Goal: Transaction & Acquisition: Purchase product/service

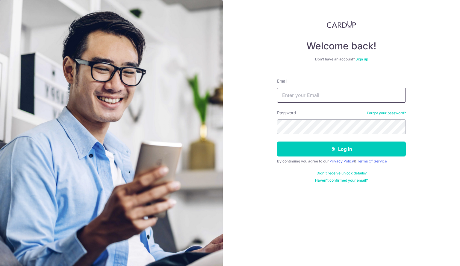
drag, startPoint x: 0, startPoint y: 0, endPoint x: 311, endPoint y: 92, distance: 324.1
click at [311, 92] on input "Email" at bounding box center [341, 95] width 129 height 15
type input "[EMAIL_ADDRESS][DOMAIN_NAME]"
click at [277, 142] on button "Log in" at bounding box center [341, 149] width 129 height 15
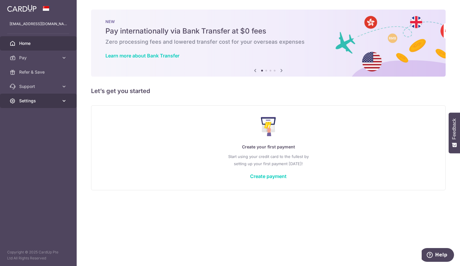
click at [66, 102] on icon at bounding box center [64, 101] width 6 height 6
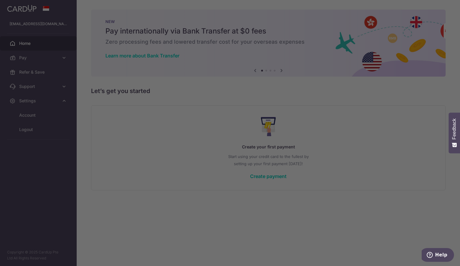
click at [45, 115] on div at bounding box center [232, 134] width 464 height 269
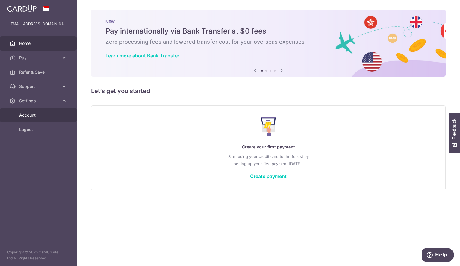
click at [36, 121] on link "Account" at bounding box center [38, 115] width 77 height 14
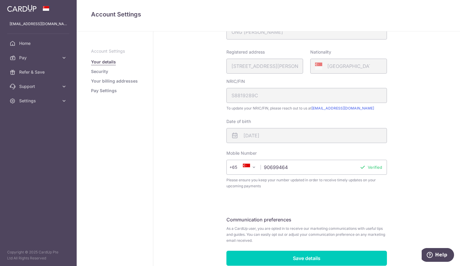
scroll to position [118, 0]
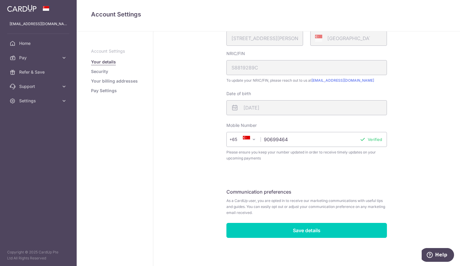
click at [99, 73] on link "Security" at bounding box center [99, 72] width 17 height 6
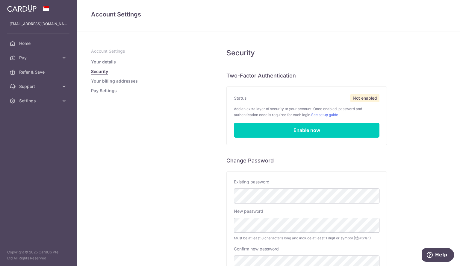
click at [111, 79] on link "Your billing addresses" at bounding box center [114, 81] width 47 height 6
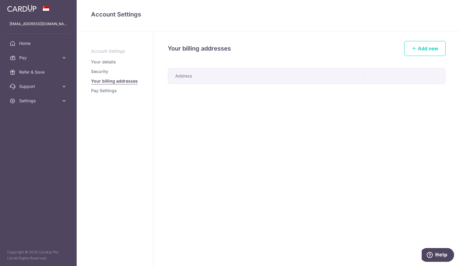
click at [108, 53] on p "Account Settings" at bounding box center [115, 51] width 48 height 6
click at [118, 48] on aside "Account Settings Your details Security Your billing addresses Pay Settings" at bounding box center [115, 148] width 77 height 235
click at [111, 50] on p "Account Settings" at bounding box center [115, 51] width 48 height 6
click at [104, 58] on ul "Account Settings Your details Security Your billing addresses Pay Settings" at bounding box center [115, 70] width 48 height 45
click at [99, 62] on link "Your details" at bounding box center [103, 62] width 25 height 6
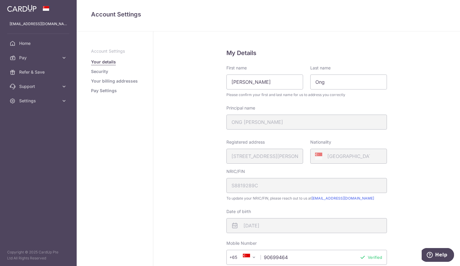
click at [102, 79] on link "Your billing addresses" at bounding box center [114, 81] width 47 height 6
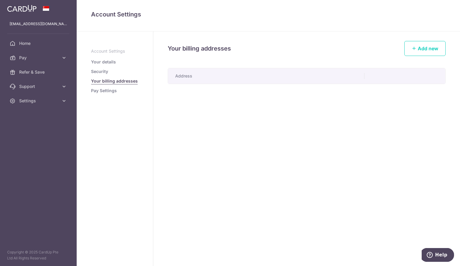
click at [106, 90] on link "Pay Settings" at bounding box center [104, 91] width 26 height 6
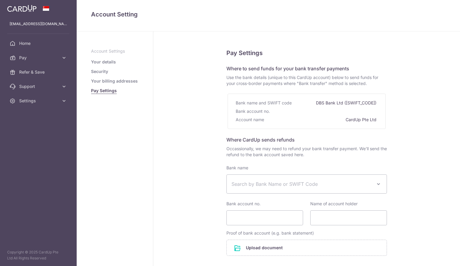
select select
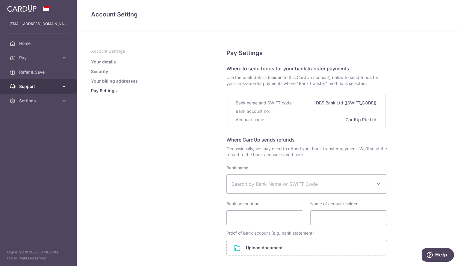
click at [59, 86] on link "Support" at bounding box center [38, 86] width 77 height 14
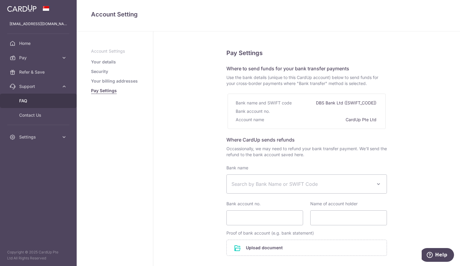
click at [37, 104] on link "FAQ" at bounding box center [38, 101] width 77 height 14
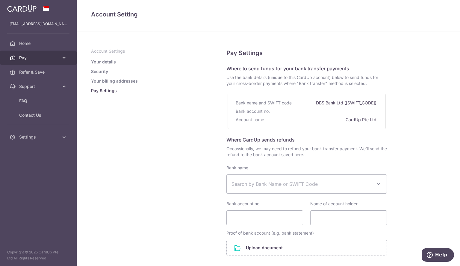
click at [63, 57] on icon at bounding box center [64, 58] width 6 height 6
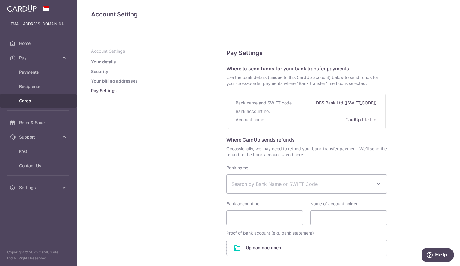
click at [31, 99] on span "Cards" at bounding box center [39, 101] width 40 height 6
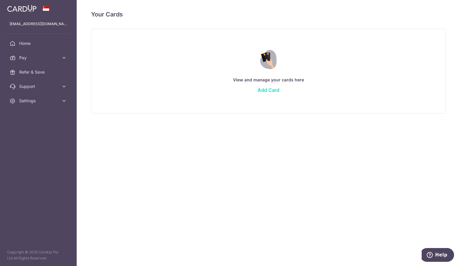
click at [263, 91] on link "Add Card" at bounding box center [268, 90] width 22 height 6
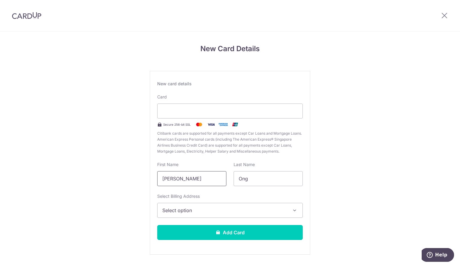
drag, startPoint x: 203, startPoint y: 178, endPoint x: 99, endPoint y: 178, distance: 103.5
click at [99, 178] on div "New Card Details New card details Card Secure 256-bit SSL Citibank cards are su…" at bounding box center [230, 156] width 460 height 251
type input "Angela"
click at [173, 208] on span "Select option" at bounding box center [224, 210] width 124 height 7
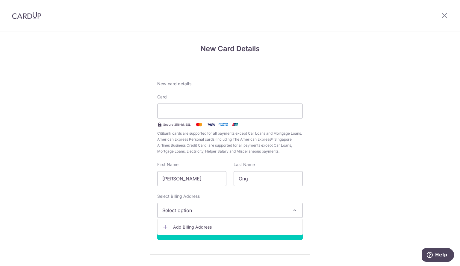
click at [173, 228] on span "Add Billing Address" at bounding box center [235, 227] width 124 height 6
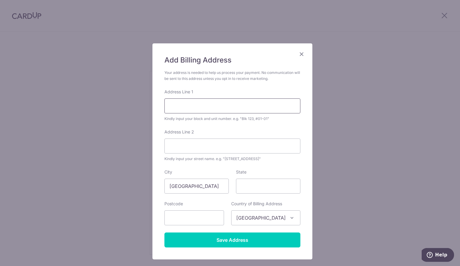
click at [206, 109] on input "Address Line 1" at bounding box center [232, 105] width 136 height 15
type input "63 soo chow walk"
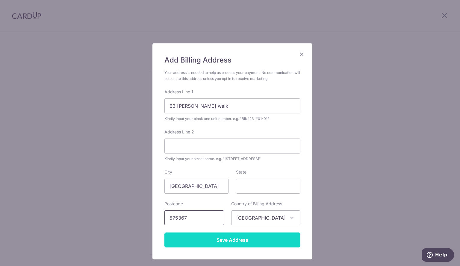
type input "575367"
click at [239, 237] on input "Save Address" at bounding box center [232, 240] width 136 height 15
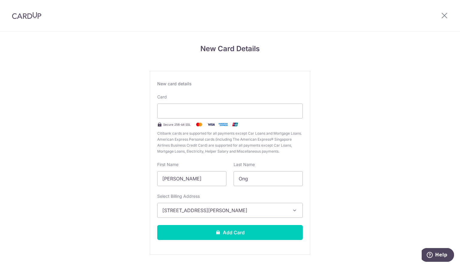
scroll to position [17, 0]
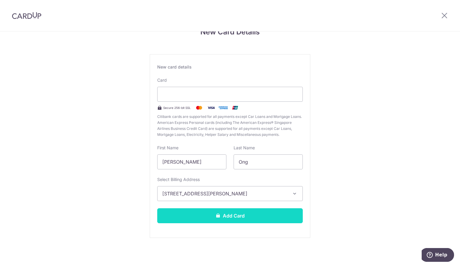
click at [230, 215] on button "Add Card" at bounding box center [229, 215] width 145 height 15
click at [226, 221] on button "Add Card" at bounding box center [229, 215] width 145 height 15
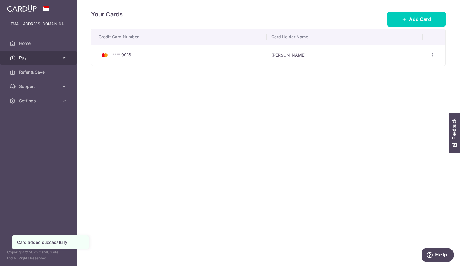
click at [63, 58] on icon at bounding box center [64, 58] width 6 height 6
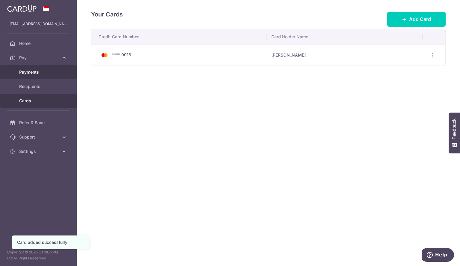
click at [44, 74] on span "Payments" at bounding box center [39, 72] width 40 height 6
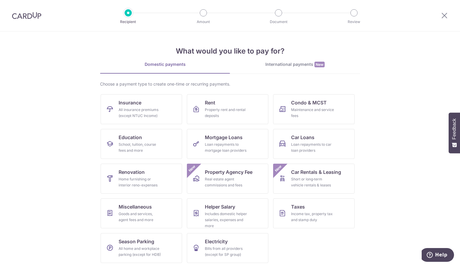
click at [44, 74] on section "What would you like to pay for? Domestic payments International payments New Ch…" at bounding box center [230, 148] width 460 height 235
click at [159, 145] on div "School, tuition, course fees and more" at bounding box center [140, 148] width 43 height 12
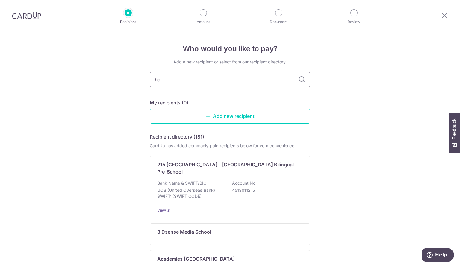
type input "hcl"
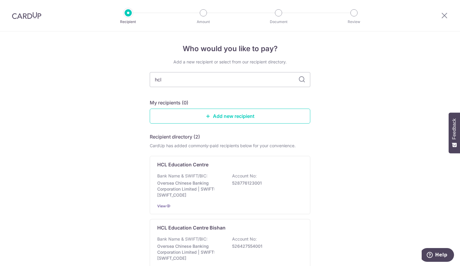
click at [301, 77] on icon at bounding box center [301, 79] width 7 height 7
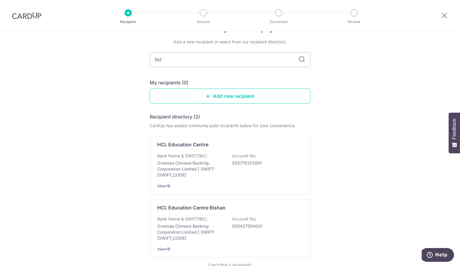
scroll to position [63, 0]
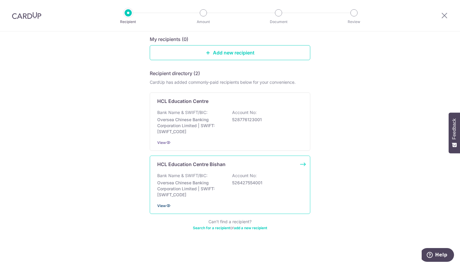
click at [163, 205] on span "View" at bounding box center [161, 205] width 9 height 4
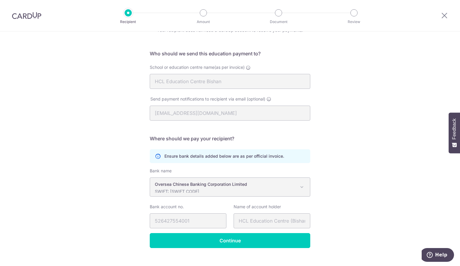
scroll to position [31, 0]
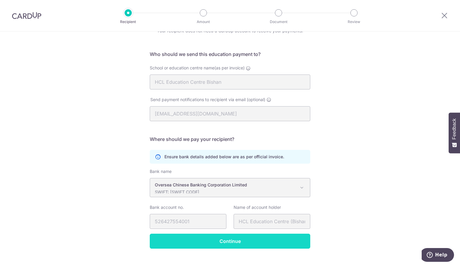
click at [206, 240] on input "Continue" at bounding box center [230, 241] width 160 height 15
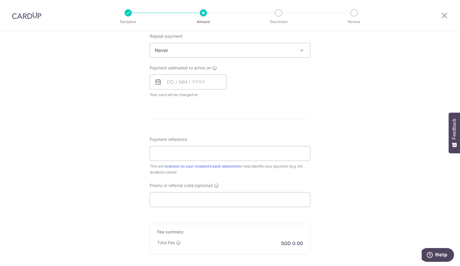
scroll to position [272, 0]
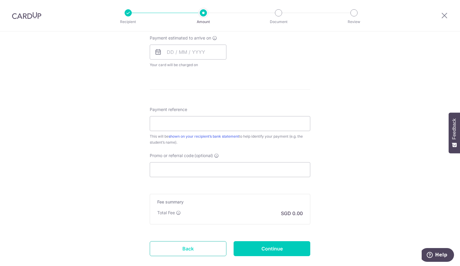
click at [204, 251] on link "Back" at bounding box center [188, 248] width 77 height 15
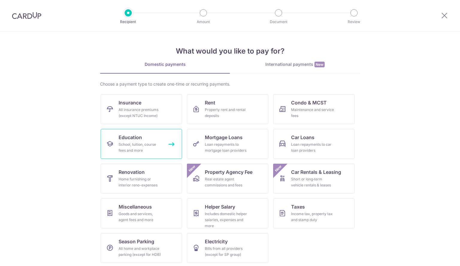
click at [154, 157] on link "Education School, tuition, course fees and more" at bounding box center [141, 144] width 81 height 30
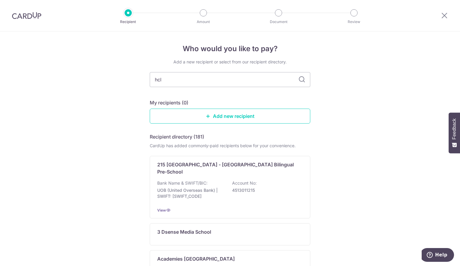
type input "hcl"
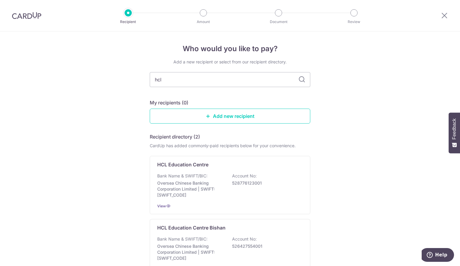
click at [300, 82] on icon at bounding box center [301, 79] width 7 height 7
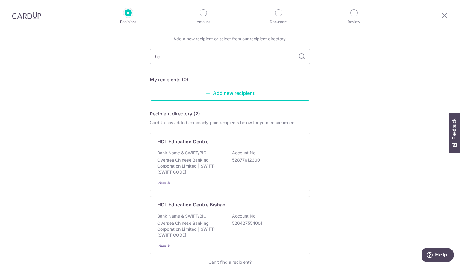
scroll to position [63, 0]
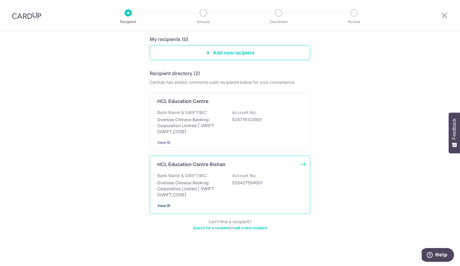
click at [160, 208] on span "View" at bounding box center [161, 205] width 9 height 4
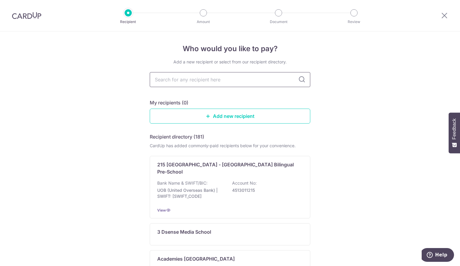
click at [179, 83] on input "text" at bounding box center [230, 79] width 160 height 15
type input "acade"
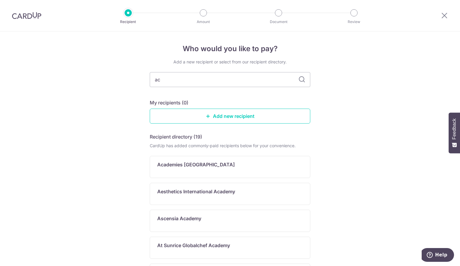
type input "a"
type input "think"
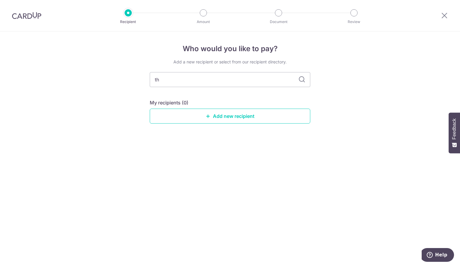
type input "t"
type input "ammiel"
drag, startPoint x: 184, startPoint y: 81, endPoint x: 123, endPoint y: 54, distance: 67.2
click at [120, 74] on div "Who would you like to pay? Add a new recipient or select from our recipient dir…" at bounding box center [230, 148] width 460 height 235
type input "learning"
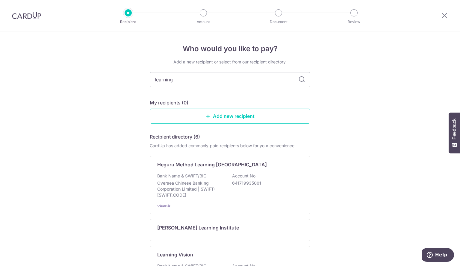
drag, startPoint x: 198, startPoint y: 85, endPoint x: 61, endPoint y: 89, distance: 136.8
click at [61, 89] on div "Who would you like to pay? Add a new recipient or select from our recipient dir…" at bounding box center [230, 250] width 460 height 439
type input "mindcham"
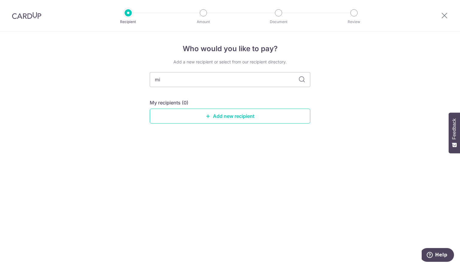
type input "m"
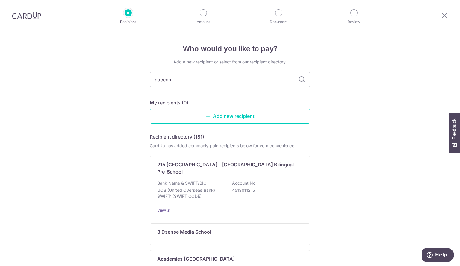
type input "speech"
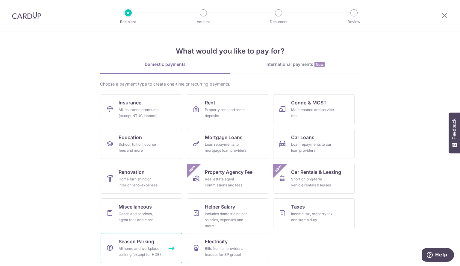
click at [156, 252] on div "All home and workplace parking (except for HDB)" at bounding box center [140, 252] width 43 height 12
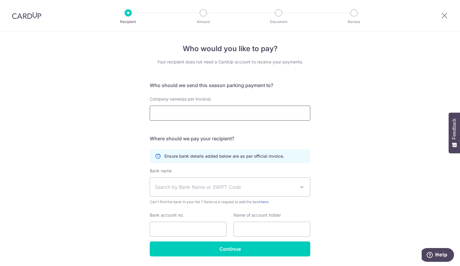
click at [203, 117] on input "Company name(as per invoice)" at bounding box center [230, 113] width 160 height 15
drag, startPoint x: 443, startPoint y: 15, endPoint x: 252, endPoint y: 35, distance: 191.3
click at [443, 15] on icon at bounding box center [443, 15] width 7 height 7
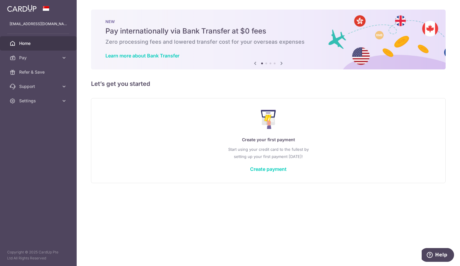
click at [280, 63] on icon at bounding box center [281, 63] width 7 height 7
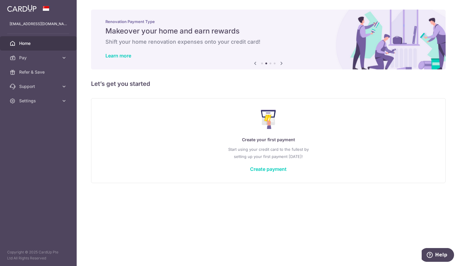
click at [279, 63] on icon at bounding box center [281, 63] width 7 height 7
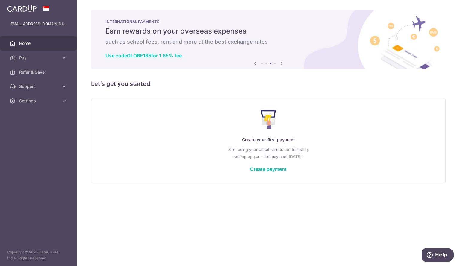
click at [279, 63] on icon at bounding box center [281, 63] width 7 height 7
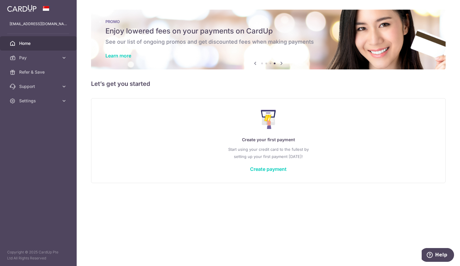
click at [277, 66] on div "Previous Next" at bounding box center [268, 63] width 34 height 7
click at [124, 58] on link "Learn more" at bounding box center [118, 56] width 26 height 6
